Goal: Task Accomplishment & Management: Manage account settings

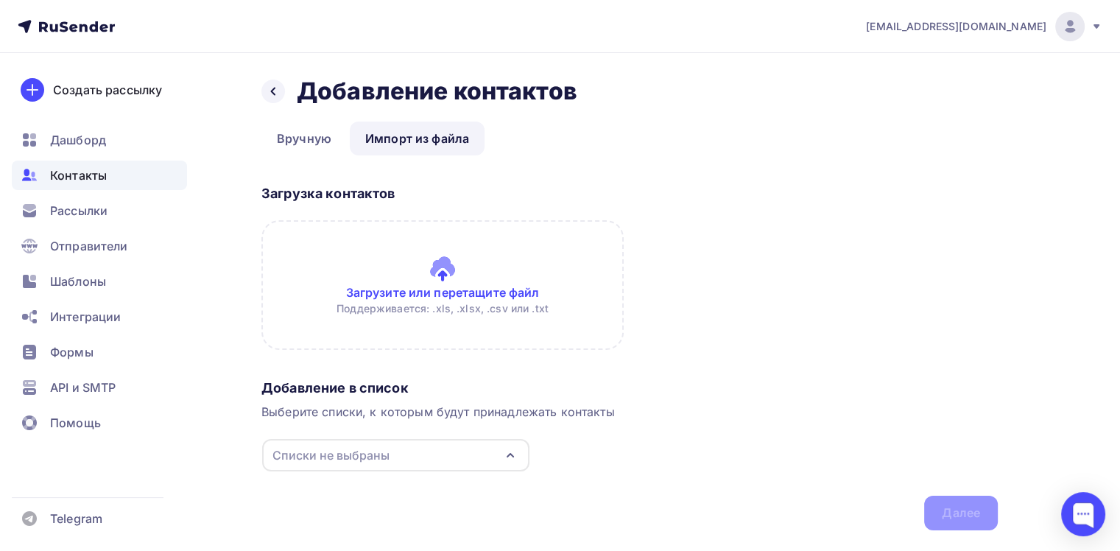
click at [1004, 29] on span "[EMAIL_ADDRESS][DOMAIN_NAME]" at bounding box center [956, 26] width 180 height 15
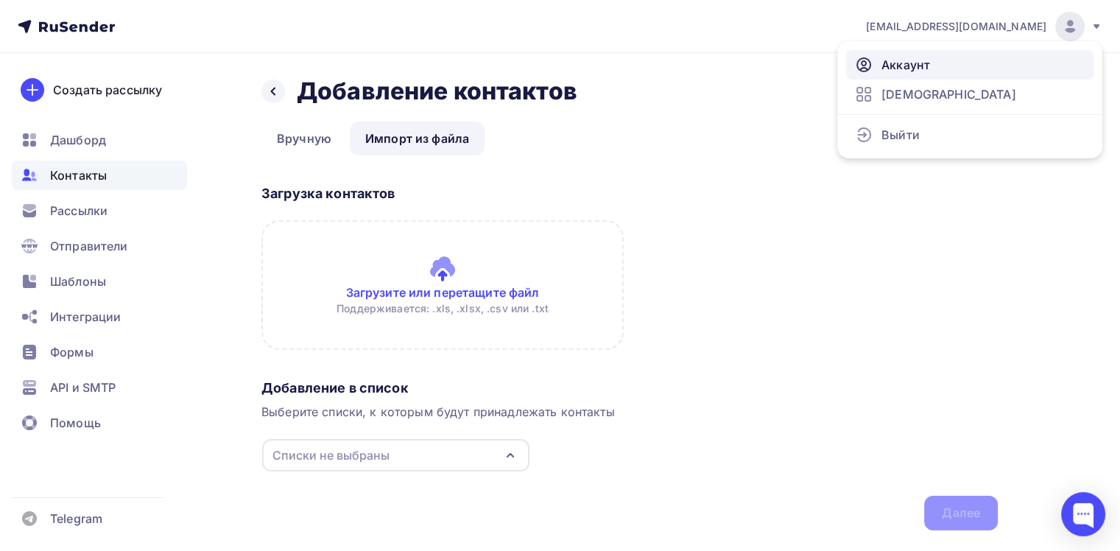
click at [913, 69] on span "Аккаунт" at bounding box center [906, 65] width 49 height 18
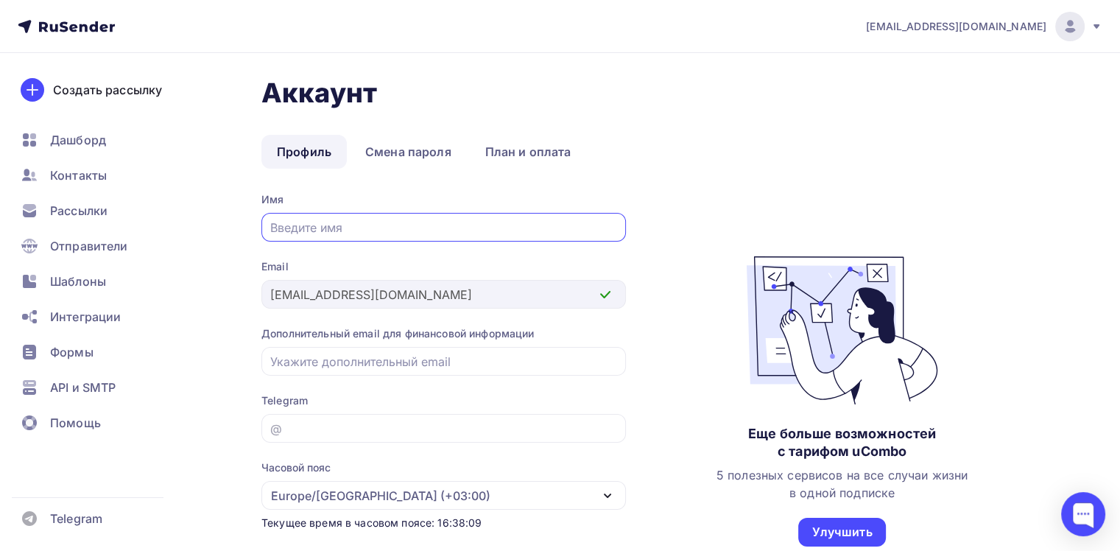
click at [1064, 28] on img at bounding box center [1070, 27] width 18 height 18
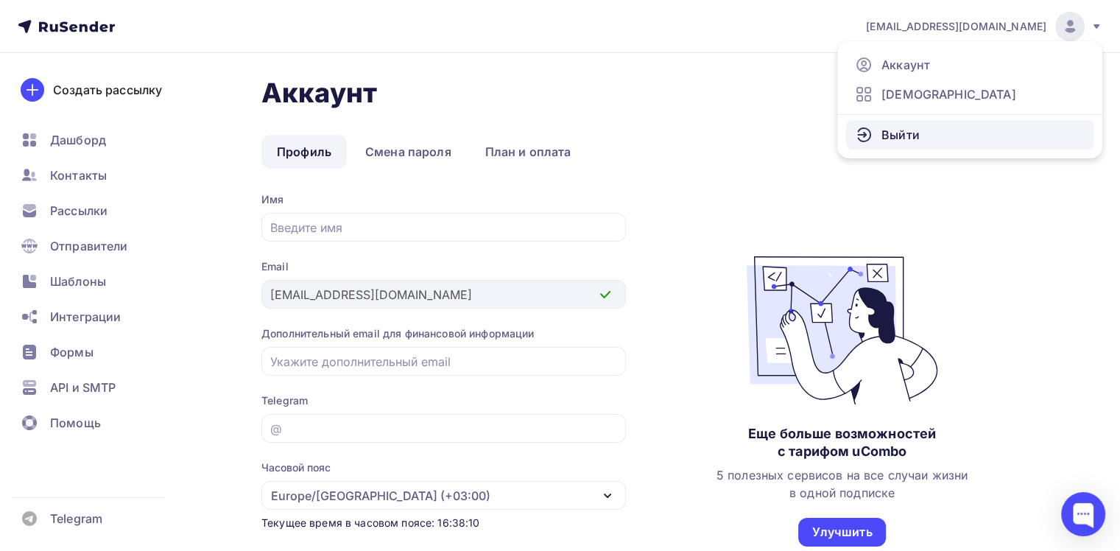
click at [907, 130] on span "Выйти" at bounding box center [901, 135] width 38 height 18
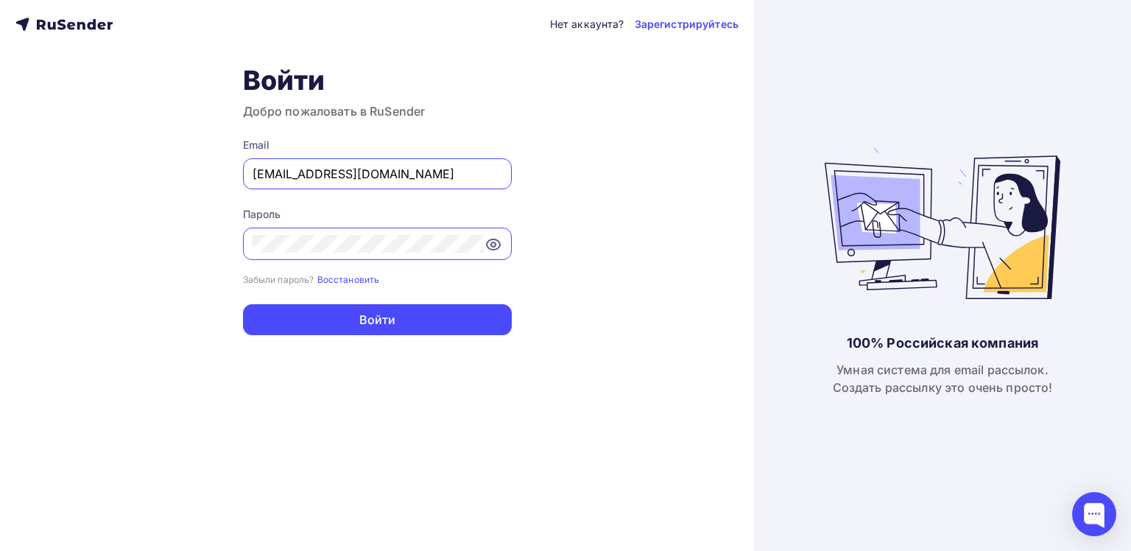
click at [409, 178] on input "[EMAIL_ADDRESS][DOMAIN_NAME]" at bounding box center [378, 174] width 250 height 18
type input "[PERSON_NAME][EMAIL_ADDRESS][DOMAIN_NAME]"
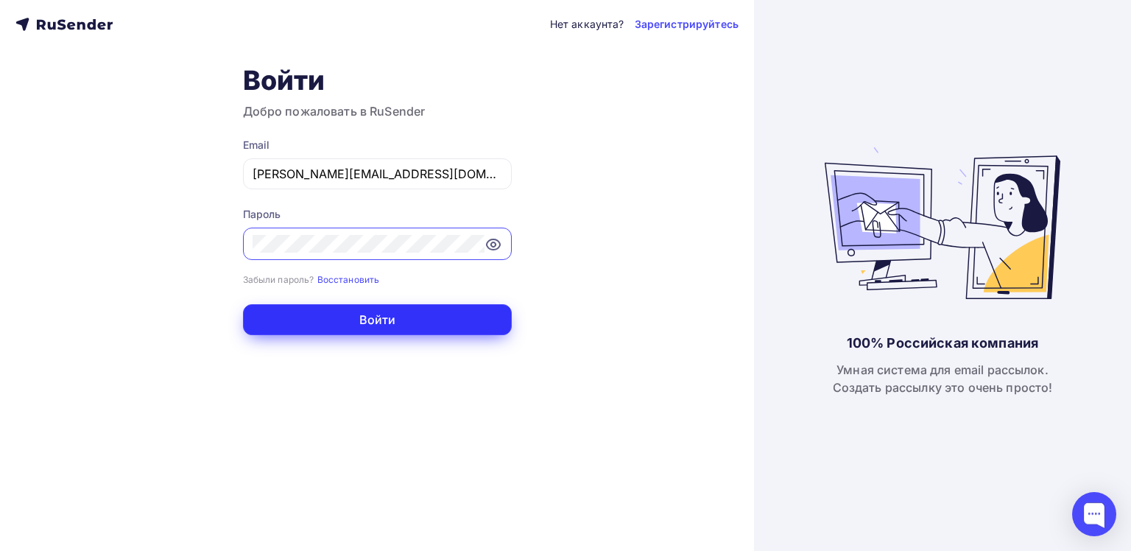
click at [373, 319] on button "Войти" at bounding box center [377, 319] width 269 height 31
